Goal: Task Accomplishment & Management: Manage account settings

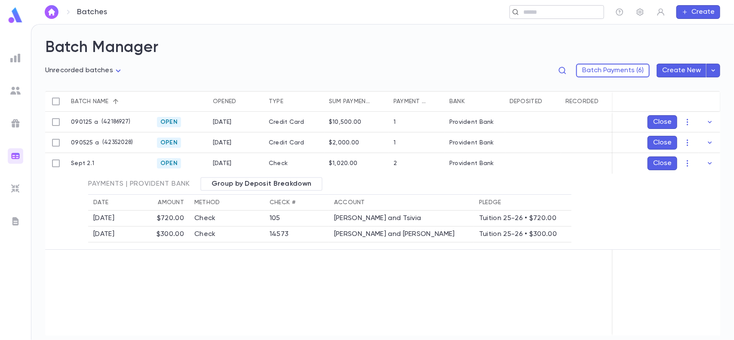
click at [551, 16] on div "​" at bounding box center [557, 12] width 95 height 14
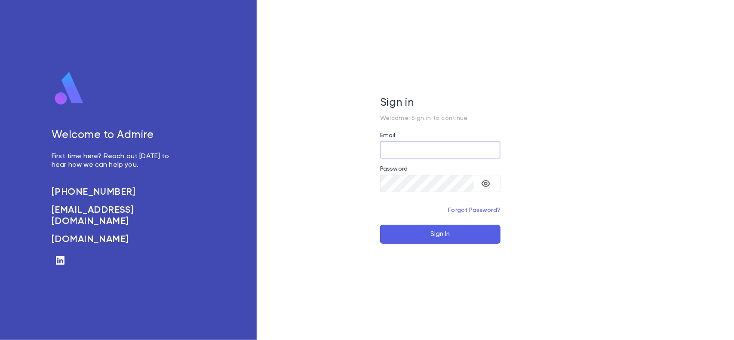
click at [439, 152] on input "Email" at bounding box center [440, 149] width 120 height 17
type input "**********"
click at [380, 225] on button "Sign In" at bounding box center [440, 234] width 120 height 19
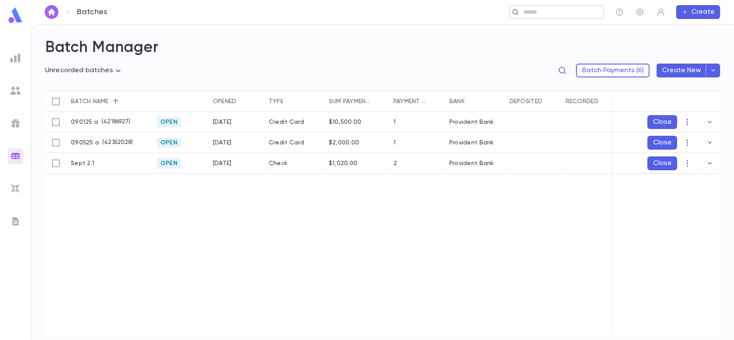
click at [538, 17] on div "​" at bounding box center [557, 12] width 95 height 14
click at [686, 140] on icon "button" at bounding box center [687, 142] width 9 height 9
click at [500, 137] on div at bounding box center [367, 170] width 734 height 340
click at [712, 140] on icon "button" at bounding box center [710, 142] width 9 height 9
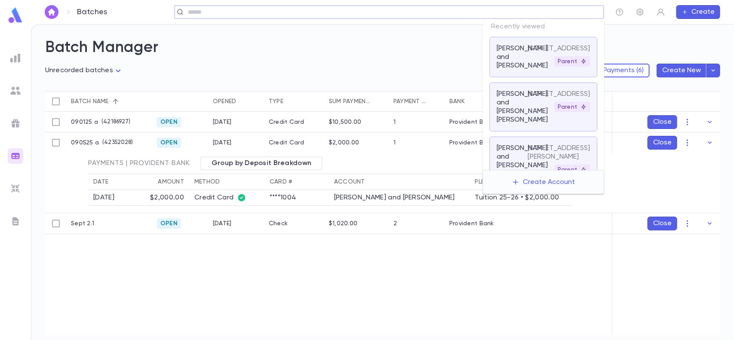
click at [528, 15] on input "text" at bounding box center [392, 12] width 415 height 8
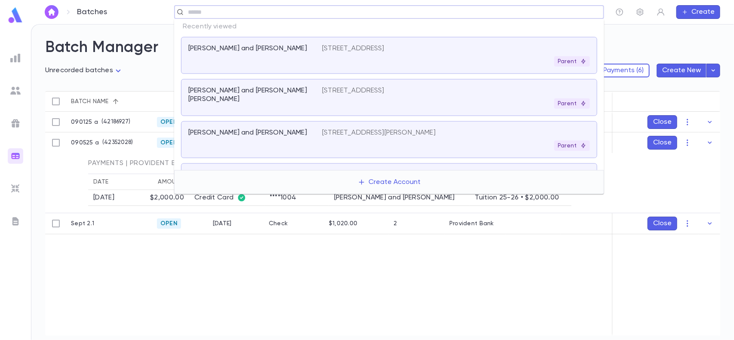
click at [383, 43] on div "[PERSON_NAME] and [PERSON_NAME] [STREET_ADDRESS]" at bounding box center [389, 55] width 416 height 37
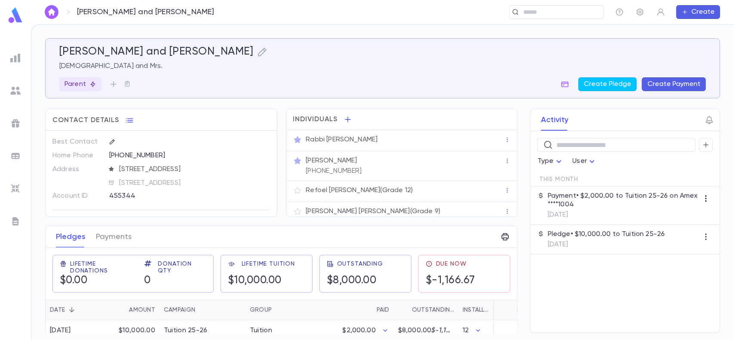
click at [706, 196] on icon "button" at bounding box center [705, 199] width 1 height 6
click at [622, 196] on div at bounding box center [367, 170] width 734 height 340
click at [572, 194] on p "Payment • $2,000.00 to Tuition 25-26 on Amex ****1004" at bounding box center [623, 200] width 151 height 17
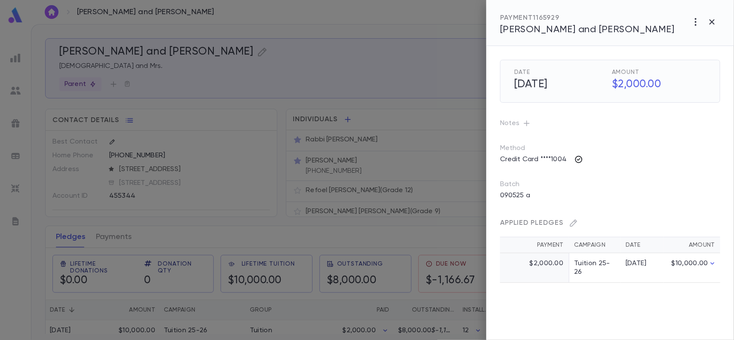
click at [578, 161] on icon "button" at bounding box center [578, 159] width 9 height 9
click at [560, 173] on div at bounding box center [367, 170] width 734 height 340
click at [714, 21] on icon "button" at bounding box center [712, 22] width 10 height 10
